Goal: Task Accomplishment & Management: Use online tool/utility

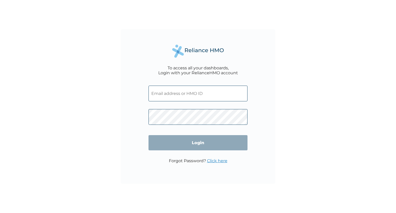
click at [192, 93] on input "text" at bounding box center [197, 94] width 99 height 16
type input "oladipupo.owolabi@hugotech.co"
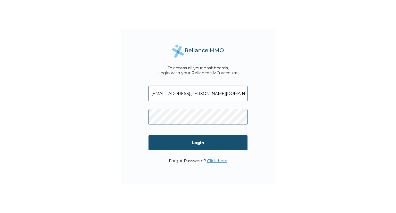
click at [193, 148] on input "Login" at bounding box center [197, 142] width 99 height 15
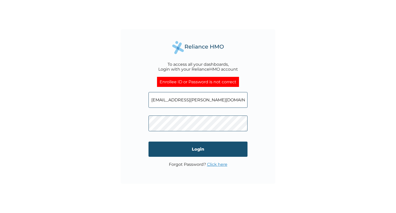
click at [205, 149] on input "Login" at bounding box center [197, 148] width 99 height 15
click at [208, 136] on form "oladipupo.owolabi@hugotech.co Login" at bounding box center [197, 124] width 99 height 75
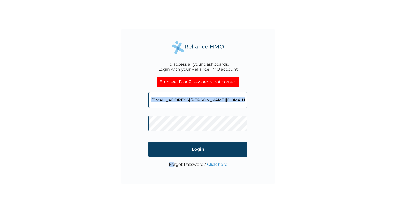
drag, startPoint x: 173, startPoint y: 188, endPoint x: 226, endPoint y: 100, distance: 103.1
click at [226, 100] on div "To access all your dashboards, Login with your RelianceHMO account Enrollee ID …" at bounding box center [198, 106] width 396 height 213
click at [226, 100] on input "oladipupo.owolabi@hugotech.co" at bounding box center [197, 100] width 99 height 16
type input "o"
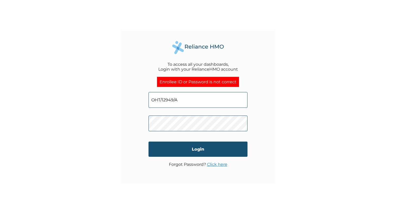
type input "OHT/12949/A"
click at [216, 148] on input "Login" at bounding box center [197, 148] width 99 height 15
click at [214, 165] on link "Click here" at bounding box center [217, 164] width 20 height 5
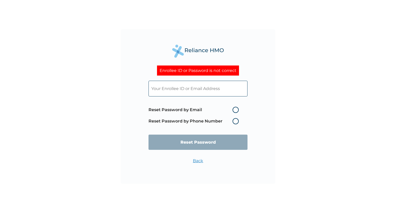
click at [233, 110] on label "Reset Password by Email" at bounding box center [194, 110] width 93 height 6
click at [233, 110] on input "Reset Password by Email" at bounding box center [229, 110] width 8 height 8
radio input "true"
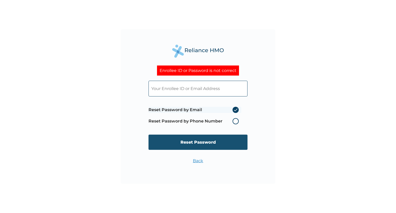
click at [215, 144] on input "Reset Password" at bounding box center [197, 142] width 99 height 15
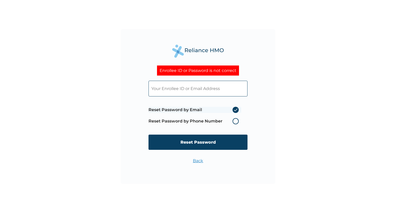
click at [202, 93] on input "text" at bounding box center [197, 89] width 99 height 16
click at [170, 89] on input "text" at bounding box center [197, 89] width 99 height 16
type input "oladipupo.owolabi@hugotech.co"
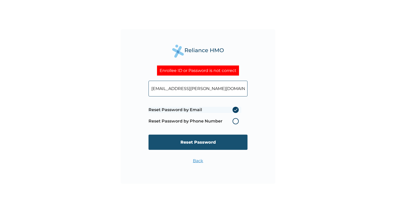
click at [195, 142] on input "Reset Password" at bounding box center [197, 142] width 99 height 15
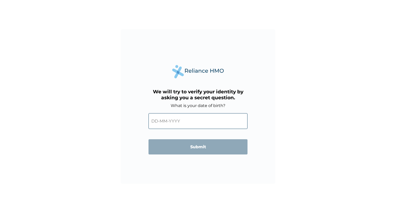
click at [180, 121] on input "text" at bounding box center [197, 121] width 99 height 16
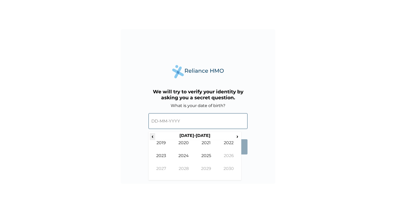
click at [152, 136] on span "‹" at bounding box center [152, 136] width 5 height 6
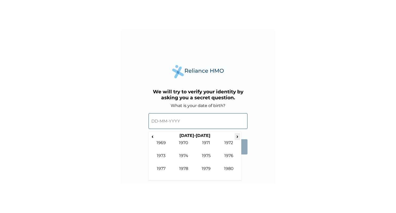
click at [234, 135] on th "1970-1979" at bounding box center [194, 136] width 79 height 7
click at [237, 137] on span "›" at bounding box center [238, 136] width 6 height 6
click at [210, 170] on td "1999" at bounding box center [206, 172] width 23 height 13
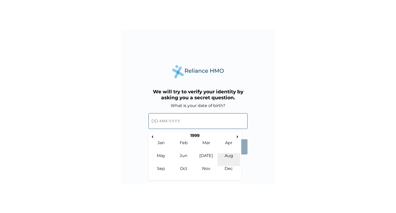
click at [224, 154] on td "Aug" at bounding box center [228, 159] width 23 height 13
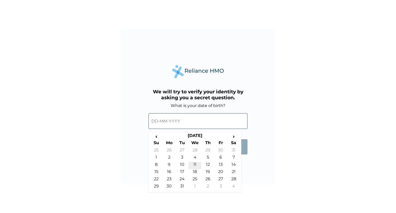
click at [193, 162] on td "11" at bounding box center [194, 165] width 13 height 7
type input "11-08-1999"
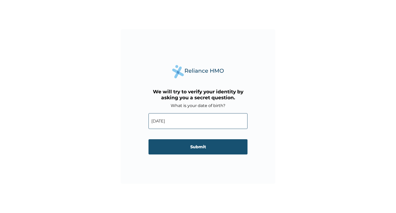
click at [205, 145] on input "Submit" at bounding box center [197, 146] width 99 height 15
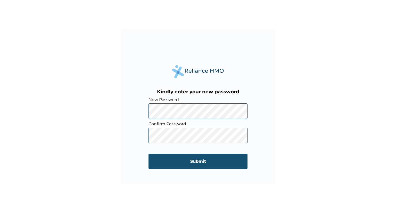
click at [202, 158] on input "Submit" at bounding box center [197, 161] width 99 height 15
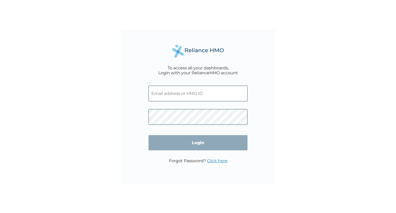
type input "[EMAIL_ADDRESS][PERSON_NAME][DOMAIN_NAME]"
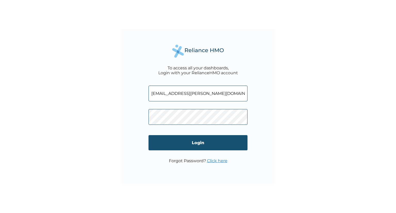
click at [205, 139] on input "Login" at bounding box center [197, 142] width 99 height 15
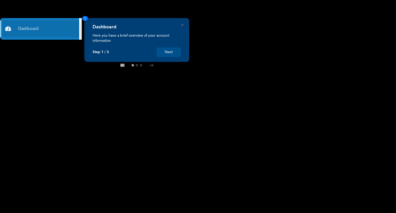
click at [167, 58] on div "Dashboard Here you have a brief overview of your account information Step 1 / 3…" at bounding box center [136, 40] width 105 height 44
click at [183, 23] on div "Dashboard Here you have a brief overview of your account information Step 1 / 3…" at bounding box center [136, 40] width 105 height 44
click at [182, 24] on icon "Close" at bounding box center [182, 25] width 2 height 2
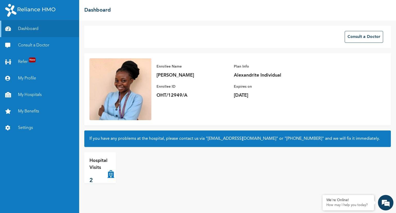
click at [98, 170] on p "Hospital Visits" at bounding box center [98, 164] width 18 height 14
click at [356, 36] on button "Consult a Doctor" at bounding box center [364, 37] width 38 height 12
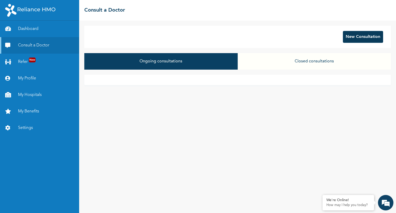
click at [357, 38] on button "New Consultation" at bounding box center [363, 37] width 40 height 12
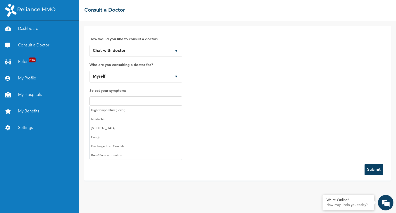
click at [132, 100] on input "text" at bounding box center [136, 101] width 90 height 6
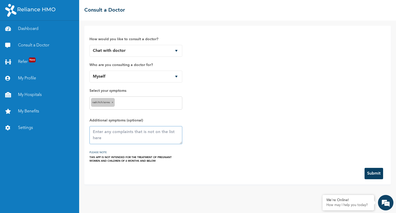
click at [134, 131] on textarea at bounding box center [135, 135] width 93 height 18
click at [139, 130] on textarea at bounding box center [135, 135] width 93 height 18
click at [319, 115] on div "How would you like to consult a doctor? Chat with doctor Phone Call Who are you…" at bounding box center [237, 97] width 296 height 132
click at [100, 135] on textarea "Hi doc. So i'm currently experiencing some discomfort" at bounding box center [135, 135] width 93 height 18
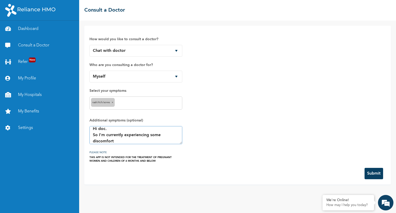
click at [120, 141] on textarea "Hi doc. So I'm currently experiencing some discomfort" at bounding box center [135, 135] width 93 height 18
click at [131, 135] on textarea "Hi doc. So I'm currently experiencing some discomfort in my vagina. I started e…" at bounding box center [135, 135] width 93 height 18
click at [117, 141] on textarea "Hi doc. So I'm currently experiencing some discomfort in my vagina. I started e…" at bounding box center [135, 135] width 93 height 18
click at [130, 141] on textarea "Hi doc. So I'm currently experiencing some discomfort in my vagina. I started e…" at bounding box center [135, 135] width 93 height 18
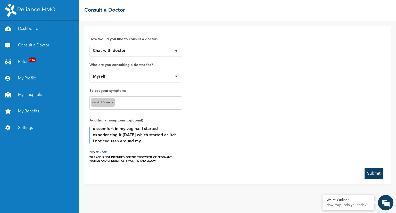
click at [155, 141] on textarea "Hi doc. So I'm currently experiencing some discomfort in my vagina. I started e…" at bounding box center [135, 135] width 93 height 18
click at [105, 137] on textarea "Hi doc. So I'm currently experiencing some discomfort in my vagina. I started e…" at bounding box center [135, 135] width 93 height 18
click at [152, 137] on textarea "Hi doc. So I'm currently experiencing some discomfort in my vagina. I started e…" at bounding box center [135, 135] width 93 height 18
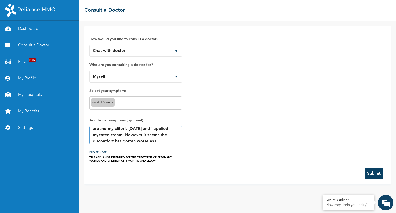
scroll to position [40, 0]
click at [97, 142] on textarea "Hi doc. So I'm currently experiencing some discomfort in my vagina. I started e…" at bounding box center [135, 135] width 93 height 18
click at [124, 140] on textarea "Hi doc. So I'm currently experiencing some discomfort in my vagina. I started e…" at bounding box center [135, 135] width 93 height 18
type textarea "Hi doc. So I'm currently experiencing some discomfort in my vagina. I started e…"
click at [373, 169] on button "Submit" at bounding box center [373, 173] width 19 height 11
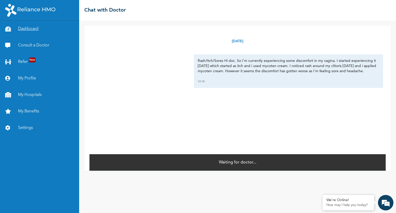
click at [51, 28] on link "Dashboard" at bounding box center [39, 29] width 79 height 16
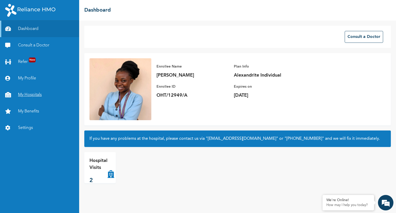
click at [45, 92] on link "My Hospitals" at bounding box center [39, 95] width 79 height 16
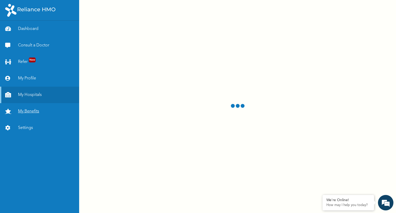
click at [48, 111] on link "My Benefits" at bounding box center [39, 111] width 79 height 16
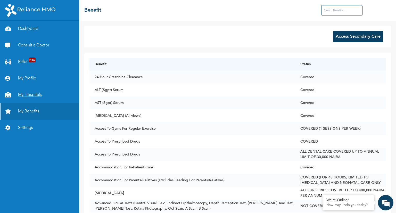
click at [48, 97] on link "My Hospitals" at bounding box center [39, 95] width 79 height 16
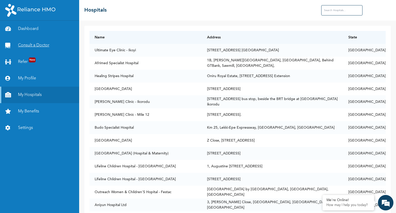
click at [45, 41] on link "Consult a Doctor" at bounding box center [39, 45] width 79 height 16
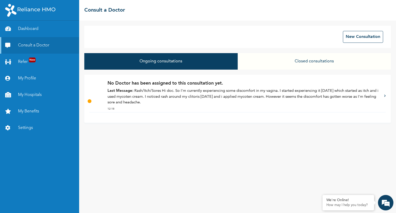
click at [232, 96] on p "Last Message: Rash/Itch/Sores Hi doc. So I'm currently experiencing some discom…" at bounding box center [242, 97] width 271 height 18
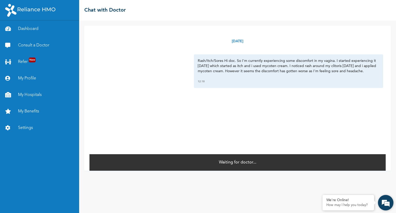
click at [384, 205] on em at bounding box center [386, 203] width 14 height 14
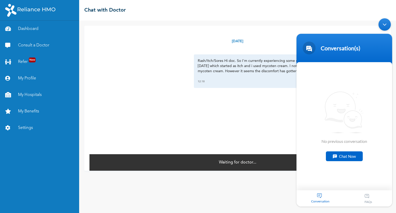
click at [336, 181] on section "Conversation(s) We're online! No previous conversation Chat Now Conversation FA…" at bounding box center [344, 120] width 96 height 173
click at [342, 158] on div "Chat Now" at bounding box center [344, 156] width 37 height 10
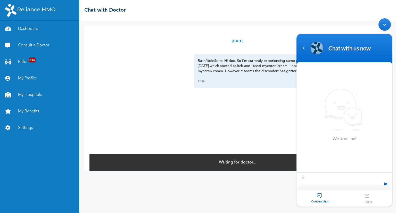
type textarea "p"
type textarea "Pls I'm yet to be assigned to a doctor. I already submitted my consultation"
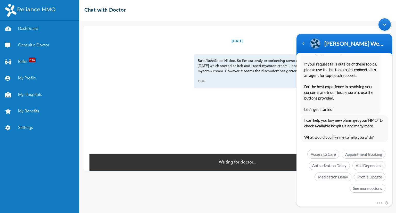
scroll to position [95, 0]
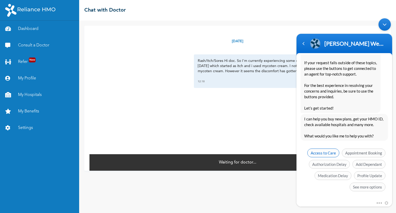
click at [329, 153] on span "Access to Care" at bounding box center [323, 152] width 32 height 9
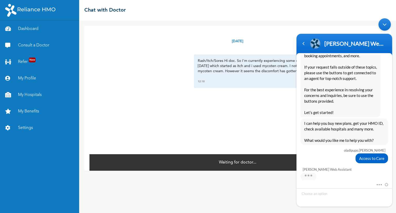
scroll to position [110, 0]
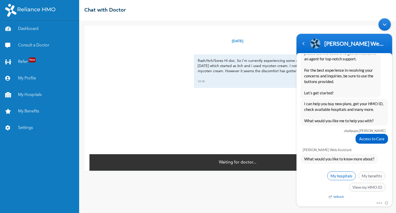
click at [339, 175] on span "My hospitals" at bounding box center [341, 175] width 29 height 9
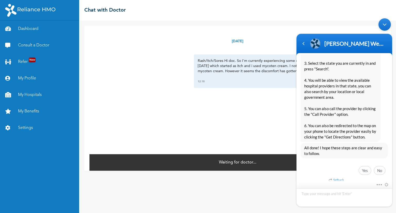
scroll to position [296, 0]
click at [32, 94] on link "My Hospitals" at bounding box center [39, 95] width 79 height 16
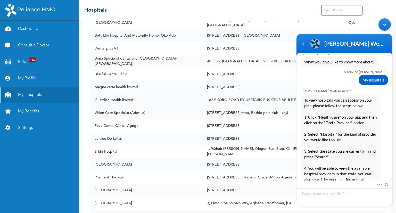
scroll to position [2465, 0]
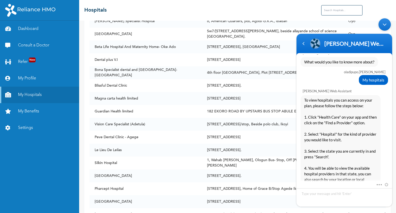
click at [332, 7] on input "text" at bounding box center [341, 10] width 41 height 10
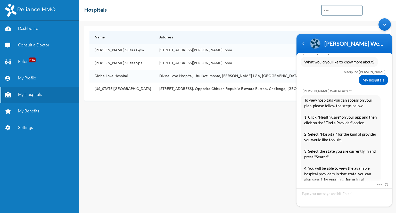
scroll to position [0, 0]
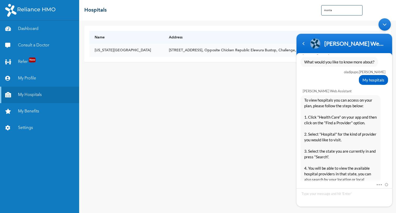
type input "monta"
click at [277, 51] on td "No.7 Kajegbo street, Opposite Chicken Republic Elewura Bustop, Challenge, Ibadan" at bounding box center [266, 50] width 205 height 13
click at [306, 48] on div "Naomi Enrollee Web Assistant Enrollee Web App Assistant" at bounding box center [343, 43] width 89 height 13
click at [303, 46] on div "Navigation go back" at bounding box center [303, 44] width 8 height 8
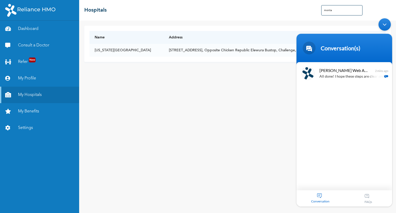
click at [303, 46] on span at bounding box center [309, 47] width 13 height 13
click at [384, 27] on div "Minimize live chat window" at bounding box center [384, 24] width 12 height 12
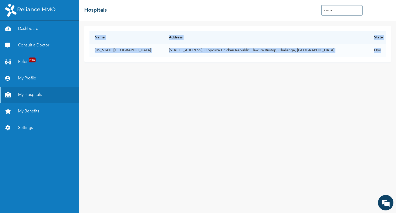
drag, startPoint x: 377, startPoint y: 47, endPoint x: 384, endPoint y: 59, distance: 13.6
click at [384, 57] on div "Name Address State Montana Medical Center No.7 Kajegbo street, Opposite Chicken…" at bounding box center [237, 44] width 296 height 26
click at [39, 45] on link "Consult a Doctor" at bounding box center [39, 45] width 79 height 16
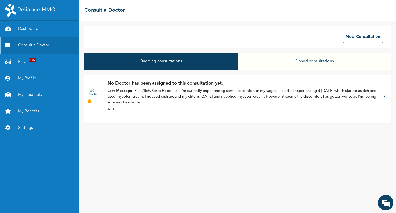
click at [273, 100] on p "Last Message: Rash/Itch/Sores Hi doc. So I'm currently experiencing some discom…" at bounding box center [242, 97] width 271 height 18
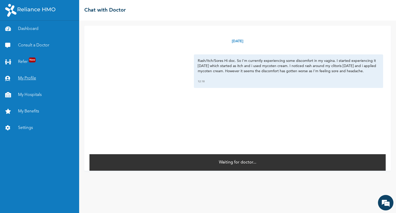
click at [36, 76] on link "My Profile" at bounding box center [39, 78] width 79 height 16
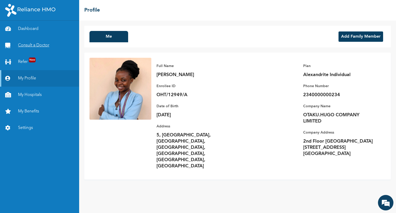
click at [34, 45] on link "Consult a Doctor" at bounding box center [39, 45] width 79 height 16
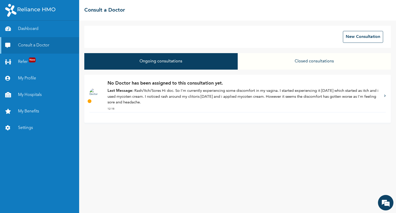
click at [89, 101] on icon at bounding box center [89, 100] width 5 height 5
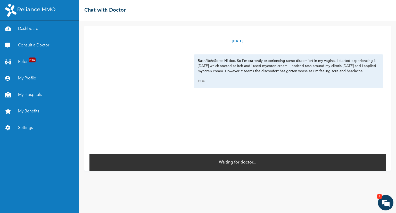
scroll to position [402, 0]
click at [198, 61] on p "Rash/Itch/Sores Hi doc. So I'm currently experiencing some discomfort in my vag…" at bounding box center [288, 65] width 181 height 15
drag, startPoint x: 223, startPoint y: 62, endPoint x: 384, endPoint y: 70, distance: 161.3
click at [384, 70] on div "Friday, August 15th 2025 Rash/Itch/Sores Hi doc. So I'm currently experiencing …" at bounding box center [237, 90] width 296 height 128
copy p "Hi doc. So I'm currently experiencing some discomfort in my vagina. I started e…"
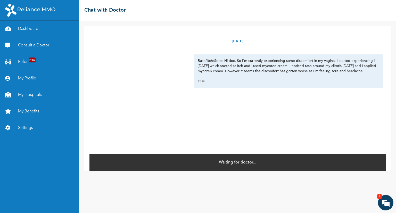
click at [242, 95] on div "Friday, August 15th 2025 Rash/Itch/Sores Hi doc. So I'm currently experiencing …" at bounding box center [237, 90] width 296 height 128
click at [386, 203] on em at bounding box center [386, 203] width 14 height 14
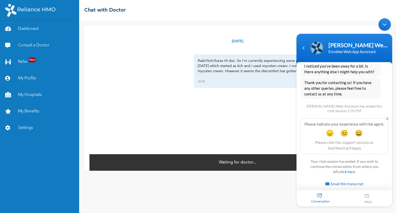
drag, startPoint x: 389, startPoint y: 23, endPoint x: 646, endPoint y: 37, distance: 257.8
click at [389, 23] on div "Minimize live chat window" at bounding box center [384, 24] width 12 height 12
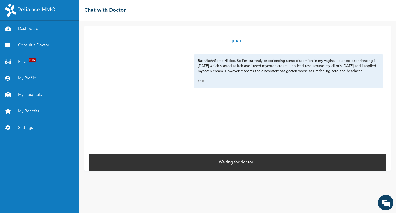
click at [259, 165] on div "Waiting for doctor..." at bounding box center [237, 162] width 296 height 17
click at [21, 28] on link "Dashboard" at bounding box center [39, 29] width 79 height 16
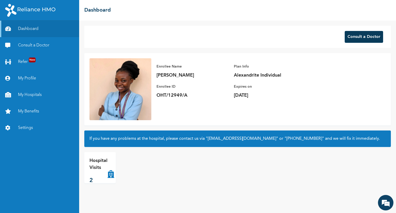
click at [373, 34] on button "Consult a Doctor" at bounding box center [364, 37] width 38 height 12
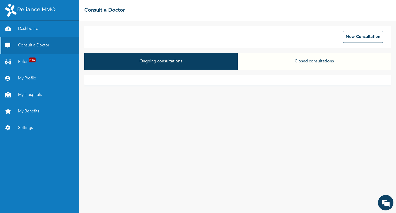
click at [305, 56] on button "Closed consultations" at bounding box center [314, 61] width 153 height 16
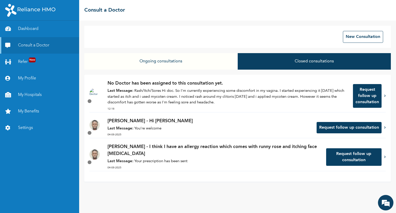
click at [369, 99] on button "Request follow up consultation" at bounding box center [367, 96] width 29 height 24
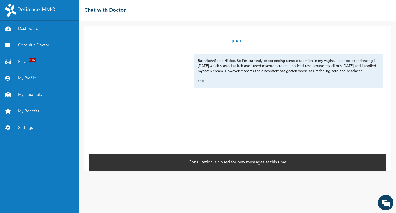
click at [290, 157] on div "Consultation is closed for new messages at this time" at bounding box center [237, 162] width 296 height 17
click at [36, 45] on link "Consult a Doctor" at bounding box center [39, 45] width 79 height 16
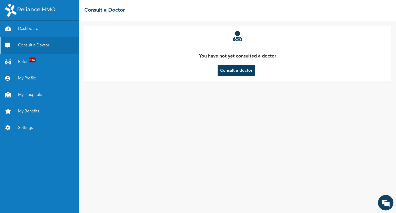
click at [234, 71] on button "Consult a doctor" at bounding box center [235, 70] width 37 height 11
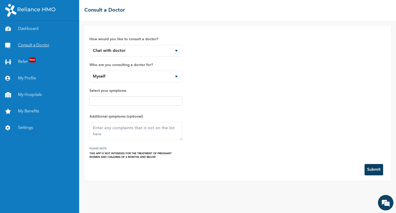
click at [47, 43] on link "Consult a Doctor" at bounding box center [39, 45] width 79 height 16
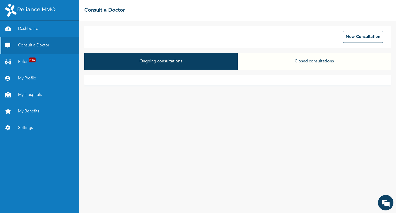
click at [325, 61] on button "Closed consultations" at bounding box center [314, 61] width 153 height 16
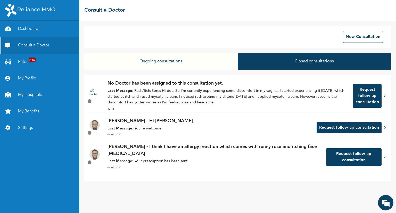
click at [163, 67] on button "Ongoing consultations" at bounding box center [160, 61] width 153 height 16
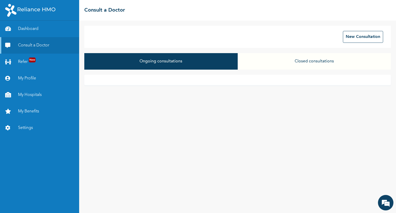
click at [303, 60] on button "Closed consultations" at bounding box center [314, 61] width 153 height 16
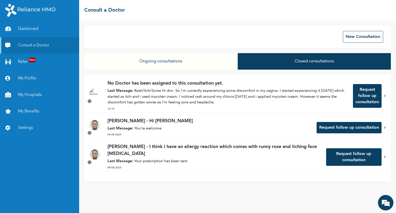
click at [181, 66] on button "Ongoing consultations" at bounding box center [160, 61] width 153 height 16
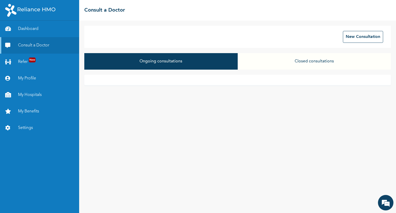
click at [232, 166] on div "New Consultation Ongoing consultations Closed consultations" at bounding box center [237, 117] width 317 height 192
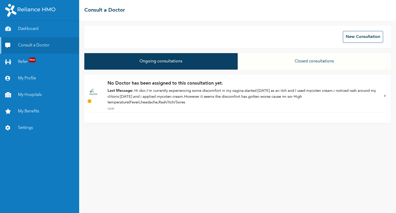
click at [190, 91] on p "Last Message: Hi doc.I'm currently experiencing some discomfort in my vagina.st…" at bounding box center [242, 97] width 271 height 18
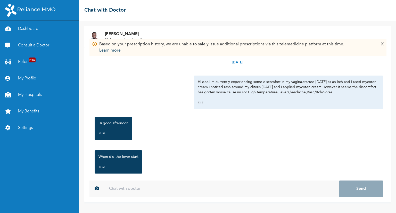
click at [193, 187] on input "text" at bounding box center [221, 188] width 235 height 16
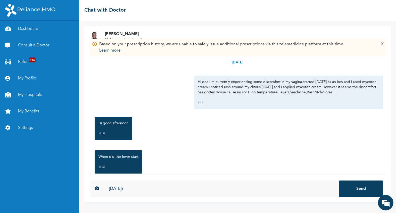
type input "[DATE]?"
click at [339, 180] on button "Send" at bounding box center [361, 188] width 44 height 16
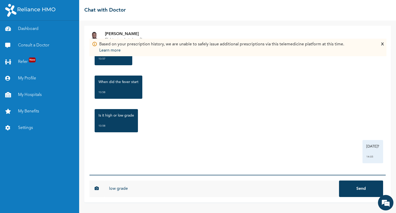
type input "low grade"
click at [339, 180] on button "Send" at bounding box center [361, 188] width 44 height 16
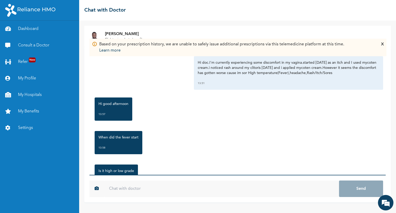
scroll to position [103, 0]
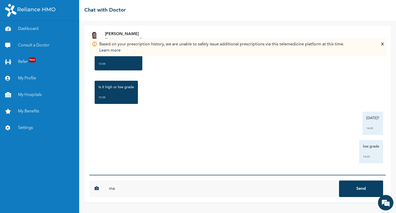
type input "m"
type input "it started as cold"
click at [339, 180] on button "Send" at bounding box center [361, 188] width 44 height 16
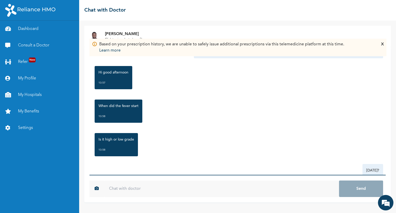
scroll to position [50, 0]
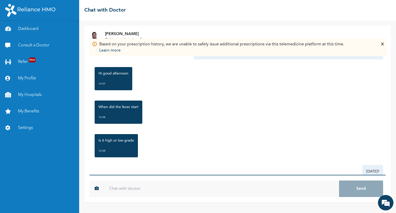
click at [95, 35] on img at bounding box center [94, 36] width 10 height 10
click at [383, 43] on div "X" at bounding box center [382, 47] width 3 height 12
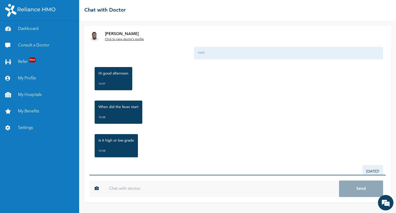
click at [143, 40] on u "Click to view doctor's profile" at bounding box center [124, 39] width 39 height 3
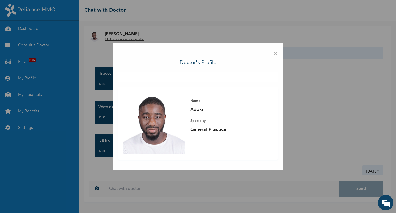
click at [277, 52] on span "×" at bounding box center [275, 53] width 5 height 11
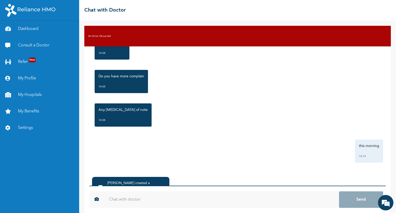
scroll to position [23, 0]
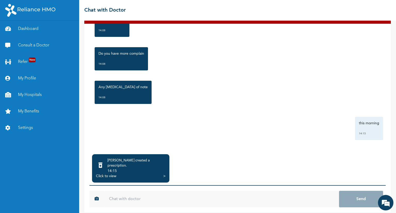
click at [129, 173] on div "Click to view >" at bounding box center [131, 175] width 70 height 5
click at [112, 173] on div "Click to view" at bounding box center [106, 175] width 20 height 5
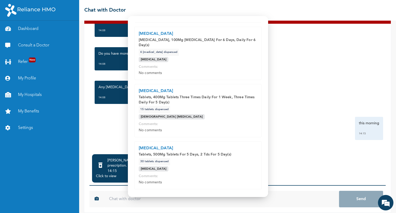
scroll to position [153, 0]
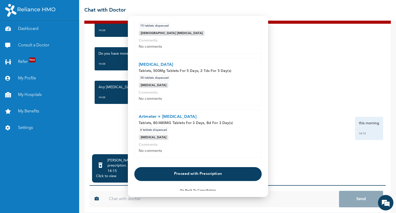
click at [212, 167] on button "Proceed with Prescription" at bounding box center [197, 174] width 127 height 14
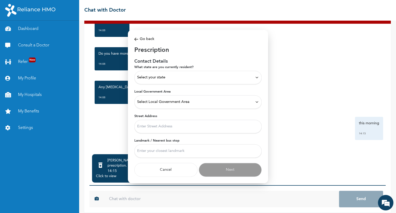
scroll to position [0, 0]
click at [180, 77] on div "Select your state" at bounding box center [198, 77] width 122 height 6
click at [155, 117] on p "Oyo" at bounding box center [198, 117] width 122 height 6
click at [180, 104] on span "Select Local Government Area" at bounding box center [163, 102] width 52 height 6
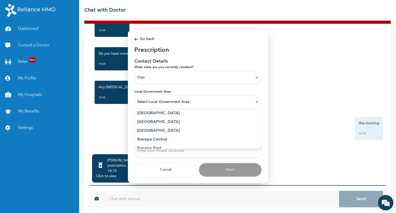
scroll to position [65, 0]
click at [162, 129] on p "Ibadan South-West" at bounding box center [198, 131] width 122 height 6
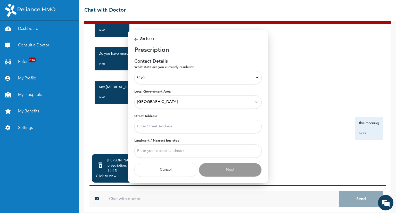
click at [164, 128] on input "Street Address" at bounding box center [197, 126] width 127 height 13
type input "House 11, femola area felele,molete ibadan"
click at [169, 154] on input "Landmark / Nearest bus stop" at bounding box center [197, 150] width 127 height 13
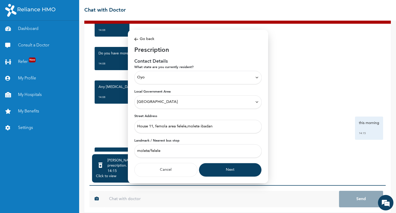
type input "molete/felele"
click at [230, 166] on button "Next" at bounding box center [230, 170] width 63 height 14
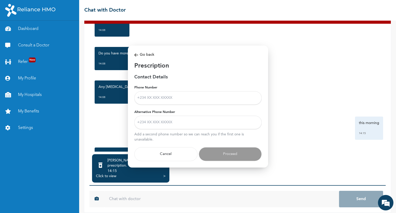
click at [173, 95] on input "Phone Number" at bounding box center [197, 97] width 127 height 13
type input "08144796301"
click at [172, 119] on input "Alternative Phone Number" at bounding box center [197, 121] width 127 height 13
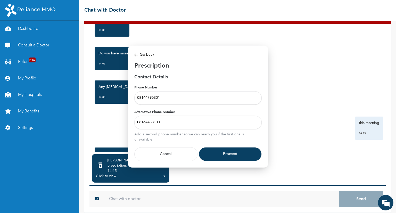
type input "08164438100"
click at [220, 156] on button "Proceed" at bounding box center [230, 154] width 63 height 14
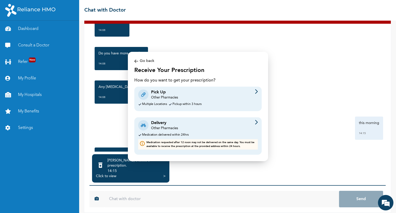
click at [255, 91] on img at bounding box center [256, 91] width 3 height 5
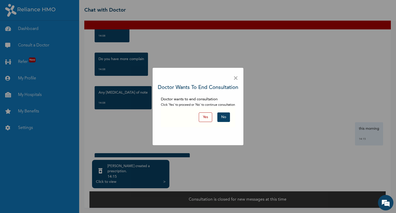
scroll to position [12, 0]
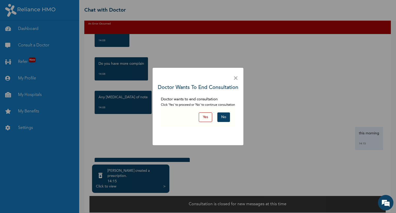
click at [221, 115] on button "No" at bounding box center [223, 117] width 13 height 10
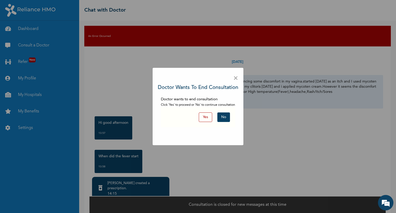
click at [221, 117] on button "No" at bounding box center [223, 117] width 13 height 10
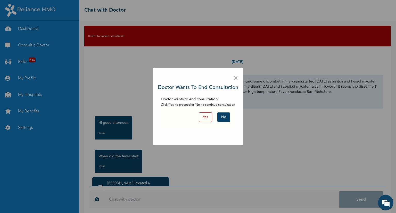
click at [204, 115] on button "Yes" at bounding box center [205, 117] width 13 height 10
click at [238, 80] on div "× Doctor wants to end consultation Doctor wants to end consultation Click 'Yes'…" at bounding box center [198, 106] width 91 height 77
click at [236, 77] on span "×" at bounding box center [235, 78] width 5 height 11
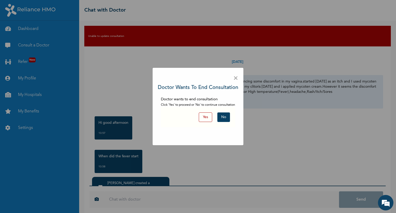
click at [205, 116] on button "Yes" at bounding box center [205, 117] width 13 height 10
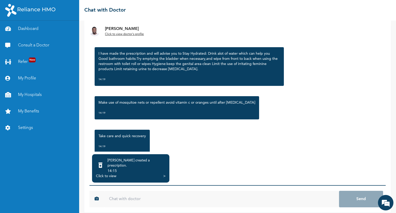
scroll to position [482, 0]
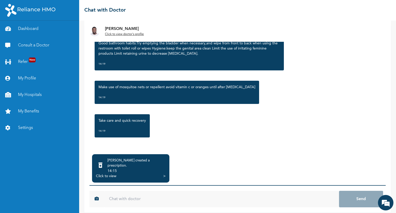
click at [126, 197] on input "text" at bounding box center [221, 199] width 235 height 16
type input "Thank you doc"
click at [339, 191] on button "Send" at bounding box center [361, 199] width 44 height 16
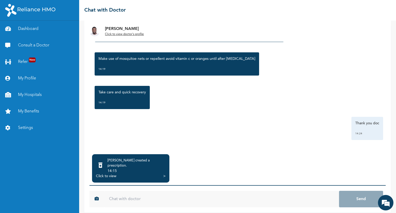
click at [150, 162] on div "Dr. Adoki created a prescription ." at bounding box center [136, 163] width 58 height 10
click at [148, 168] on div "14:15" at bounding box center [136, 170] width 58 height 5
click at [163, 173] on div ">" at bounding box center [164, 175] width 2 height 5
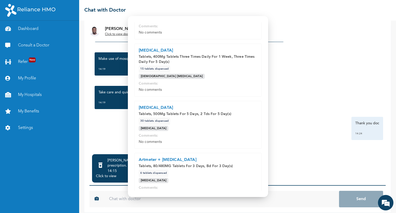
scroll to position [153, 0]
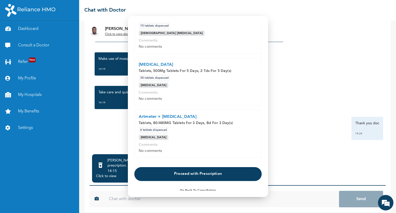
click at [200, 167] on button "Proceed with Prescription" at bounding box center [197, 174] width 127 height 14
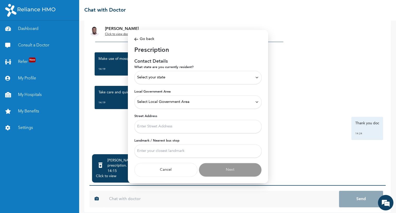
click at [169, 79] on div "Select your state" at bounding box center [198, 77] width 122 height 6
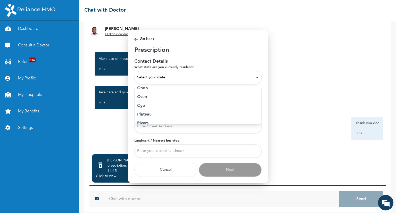
scroll to position [248, 0]
click at [161, 105] on p "Oyo" at bounding box center [198, 107] width 122 height 6
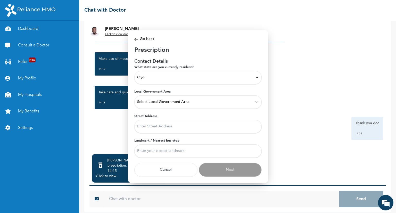
click at [187, 103] on span "Select Local Government Area" at bounding box center [163, 102] width 52 height 6
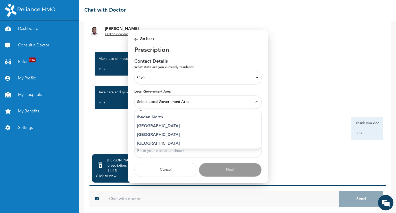
scroll to position [43, 0]
click at [165, 116] on p "Ibadan North" at bounding box center [198, 118] width 122 height 6
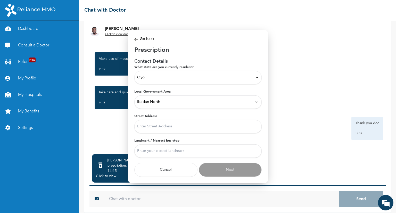
click at [159, 125] on input "Street Address" at bounding box center [197, 126] width 127 height 13
type input "Bodija market"
click at [161, 150] on input "Landmark / Nearest bus stop" at bounding box center [197, 150] width 127 height 13
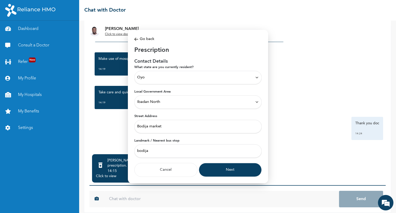
type input "bodija"
click at [222, 166] on button "Next" at bounding box center [230, 170] width 63 height 14
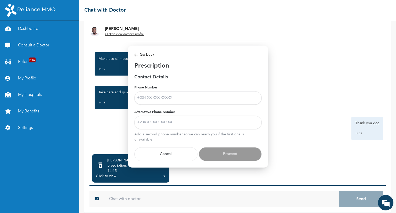
click at [195, 95] on input "Phone Number" at bounding box center [197, 97] width 127 height 13
type input "08144796301"
click at [182, 125] on input "Alternative Phone Number" at bounding box center [197, 121] width 127 height 13
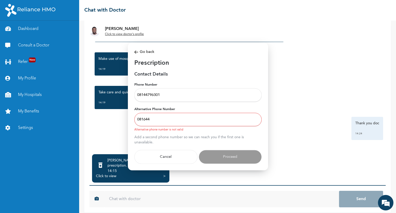
type input "08164438100"
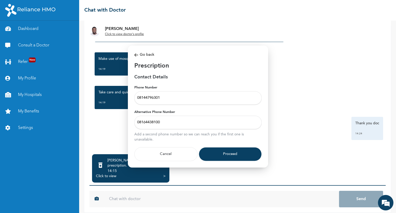
click at [225, 152] on button "Proceed" at bounding box center [230, 154] width 63 height 14
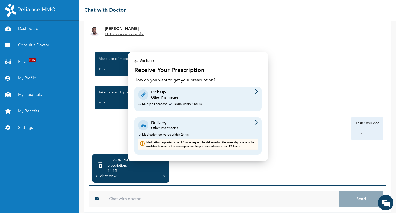
click at [187, 101] on div "Pick Up Other Pharmacies Multiple Locations Pickup within 3 hours" at bounding box center [197, 99] width 127 height 24
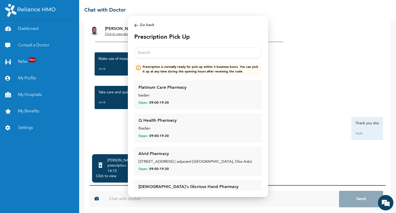
scroll to position [13, 0]
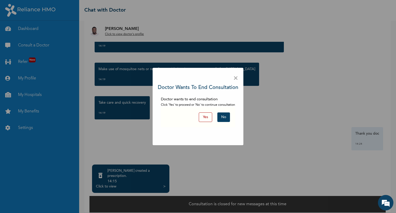
click at [204, 116] on button "Yes" at bounding box center [205, 117] width 13 height 10
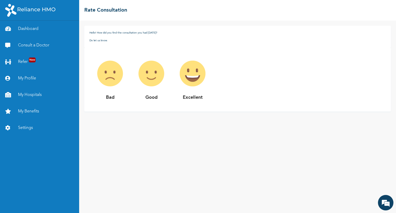
click at [192, 78] on img at bounding box center [192, 73] width 41 height 41
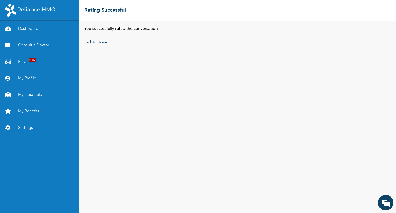
click at [99, 43] on link "Back to Home" at bounding box center [95, 42] width 23 height 4
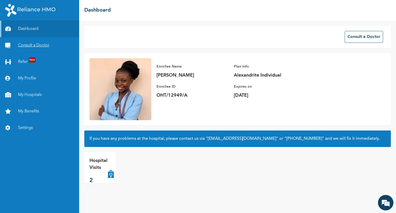
click at [44, 43] on link "Consult a Doctor" at bounding box center [39, 45] width 79 height 16
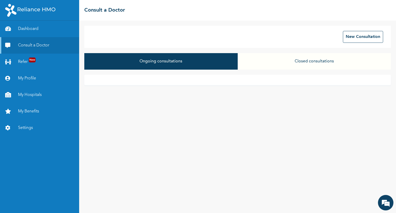
click at [311, 61] on button "Closed consultations" at bounding box center [314, 61] width 153 height 16
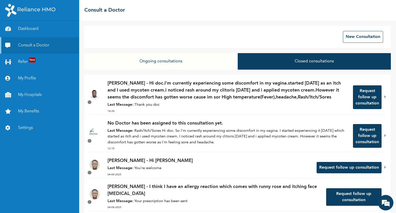
click at [296, 89] on p "Dr. Adoki - Hi doc.I'm currently experiencing some discomfort in my vagina.star…" at bounding box center [227, 90] width 240 height 21
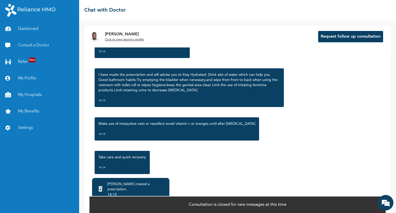
scroll to position [510, 0]
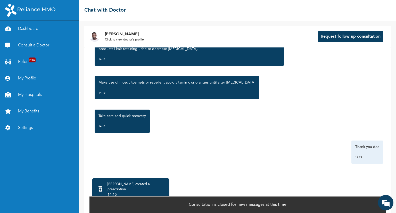
click at [123, 192] on div "14:15" at bounding box center [136, 194] width 58 height 5
click at [133, 192] on div "14:15" at bounding box center [136, 194] width 58 height 5
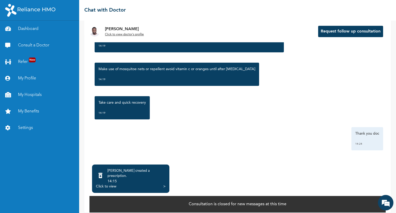
scroll to position [13, 0]
click at [150, 179] on div "14:15" at bounding box center [136, 181] width 58 height 5
click at [102, 184] on div "Click to view" at bounding box center [106, 186] width 20 height 5
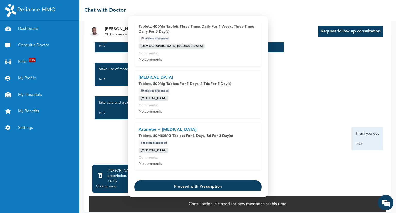
scroll to position [153, 0]
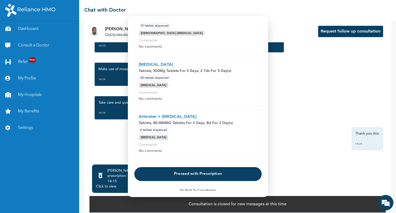
click at [181, 167] on button "Proceed with Prescription" at bounding box center [197, 174] width 127 height 14
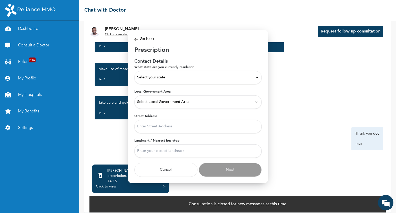
scroll to position [0, 0]
click at [176, 71] on div "Select your state" at bounding box center [197, 77] width 127 height 13
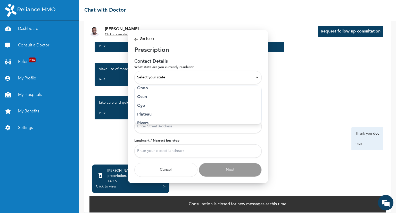
scroll to position [247, 0]
click at [172, 111] on p "Oyo" at bounding box center [198, 108] width 122 height 6
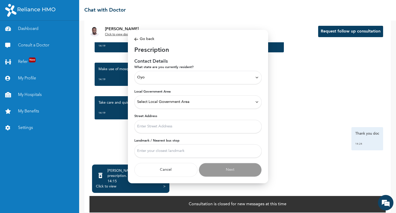
click at [176, 102] on span "Select Local Government Area" at bounding box center [163, 102] width 52 height 6
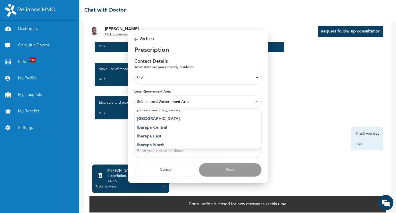
scroll to position [77, 0]
click at [163, 145] on p "Ibarapa North" at bounding box center [198, 145] width 122 height 6
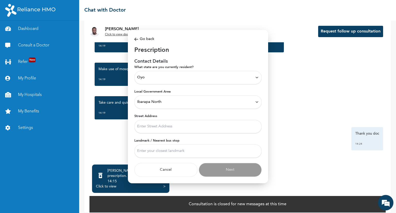
click at [171, 97] on div "Ibarapa North" at bounding box center [197, 101] width 127 height 13
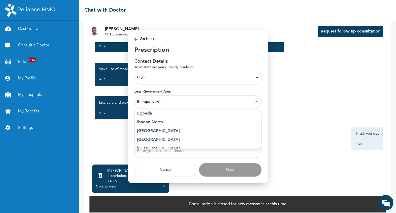
scroll to position [38, 0]
click at [174, 119] on li "Ibadan North" at bounding box center [198, 123] width 127 height 9
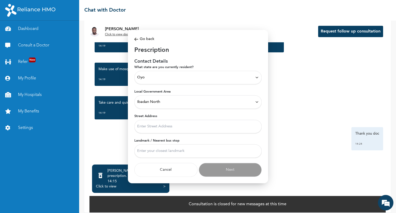
click at [161, 125] on input "Street Address" at bounding box center [197, 126] width 127 height 13
type input "Bodija market"
click at [177, 152] on input "Landmark / Nearest bus stop" at bounding box center [197, 150] width 127 height 13
type input "bodija"
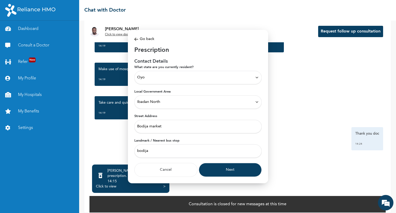
click at [169, 174] on button "Cancel" at bounding box center [165, 170] width 63 height 14
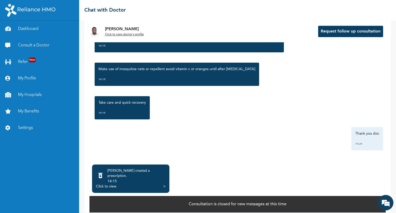
click at [101, 184] on div "Click to view" at bounding box center [106, 186] width 20 height 5
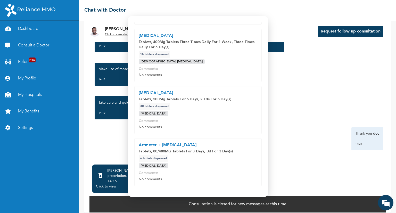
scroll to position [153, 0]
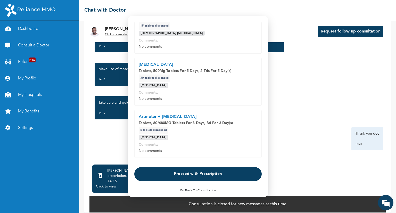
click at [212, 169] on button "Proceed with Prescription" at bounding box center [197, 174] width 127 height 14
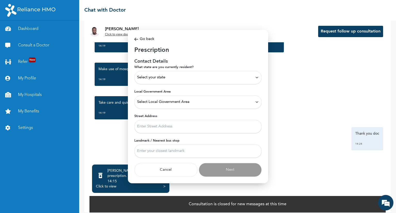
scroll to position [0, 0]
click at [178, 79] on div "Select your state" at bounding box center [198, 77] width 122 height 6
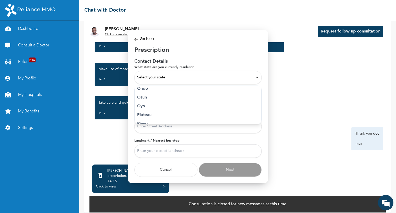
click at [170, 105] on p "Oyo" at bounding box center [198, 106] width 122 height 6
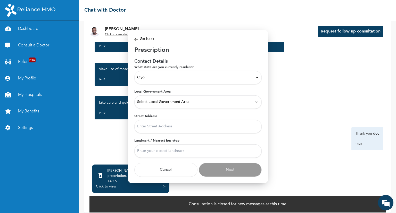
click at [170, 105] on div "Select Local Government Area" at bounding box center [197, 101] width 127 height 13
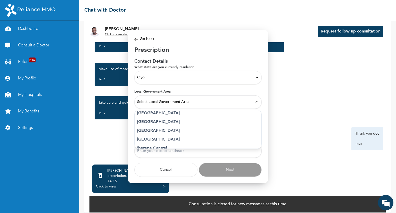
scroll to position [28, 0]
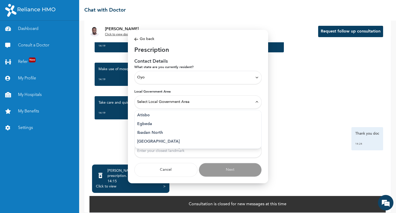
click at [160, 130] on p "Ibadan North" at bounding box center [198, 132] width 122 height 6
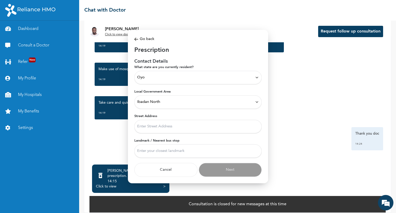
click at [164, 124] on input "Street Address" at bounding box center [197, 126] width 127 height 13
type input "Bodija market"
click at [168, 150] on input "Landmark / Nearest bus stop" at bounding box center [197, 150] width 127 height 13
type input "bodija"
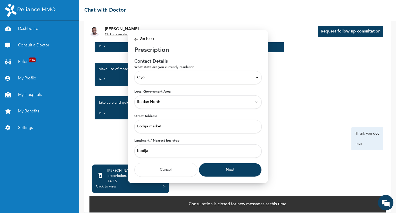
click at [232, 165] on button "Next" at bounding box center [230, 170] width 63 height 14
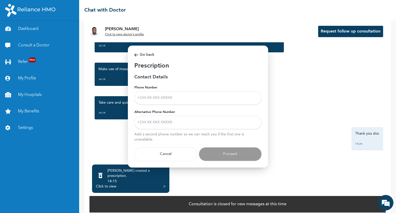
click at [189, 97] on input "Phone Number" at bounding box center [197, 97] width 127 height 13
type input "08144796301"
click at [166, 123] on input "Alternative Phone Number" at bounding box center [197, 121] width 127 height 13
type input "08164438100"
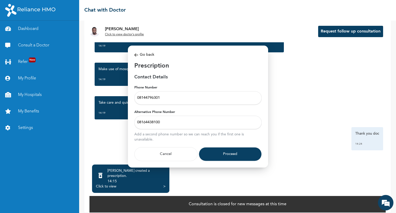
click at [227, 149] on button "Proceed" at bounding box center [230, 154] width 63 height 14
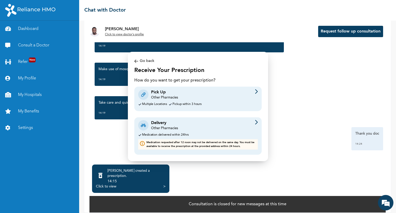
click at [235, 97] on div "Pick Up Other Pharmacies" at bounding box center [198, 94] width 120 height 11
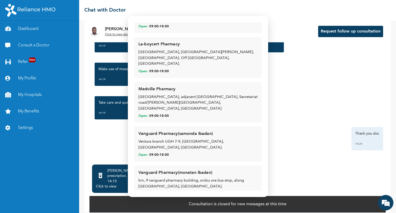
scroll to position [287, 0]
click at [167, 113] on span "09:00 - 18:00" at bounding box center [159, 115] width 20 height 5
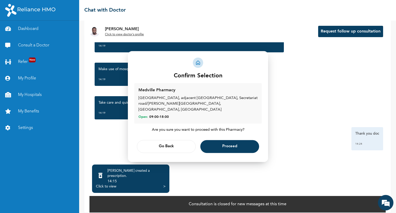
scroll to position [0, 0]
click at [168, 146] on button "Go Back" at bounding box center [166, 146] width 59 height 13
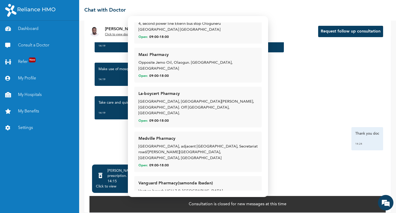
scroll to position [238, 0]
click at [168, 146] on div "[GEOGRAPHIC_DATA], adjacent [GEOGRAPHIC_DATA], Secretariat road/[PERSON_NAME][G…" at bounding box center [197, 152] width 119 height 18
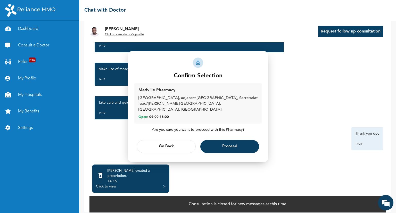
scroll to position [0, 0]
click at [229, 145] on span "Proceed" at bounding box center [229, 146] width 15 height 3
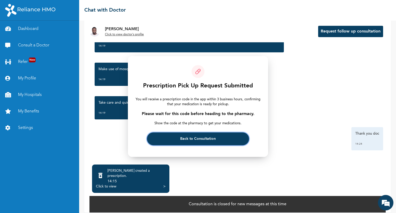
click at [211, 141] on button "Back to Consultation" at bounding box center [198, 138] width 102 height 13
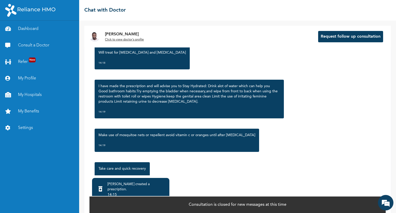
scroll to position [510, 0]
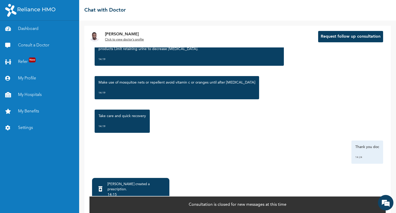
click at [144, 192] on div "14:15" at bounding box center [136, 194] width 58 height 5
click at [107, 197] on div "Click to view" at bounding box center [106, 199] width 20 height 5
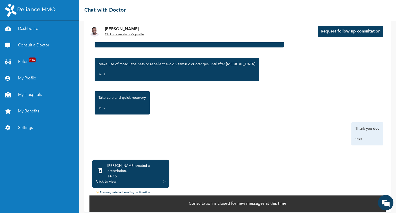
scroll to position [18, 0]
